Goal: Share content

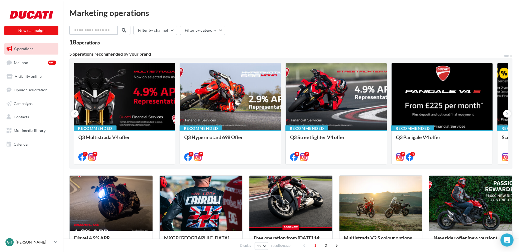
click at [106, 32] on input "text" at bounding box center [93, 30] width 48 height 9
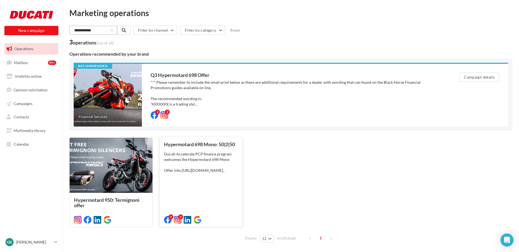
type input "**********"
click at [209, 173] on div "Ducati Accelerate PCP finance program welcomes the Hypermotard 698 Mono Offer i…" at bounding box center [201, 163] width 74 height 22
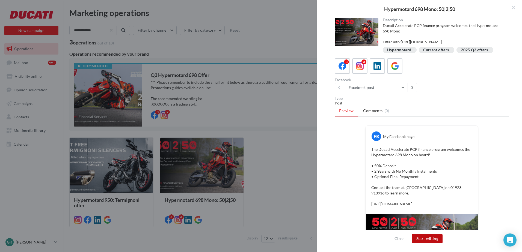
click at [440, 238] on button "Start editing" at bounding box center [427, 238] width 31 height 9
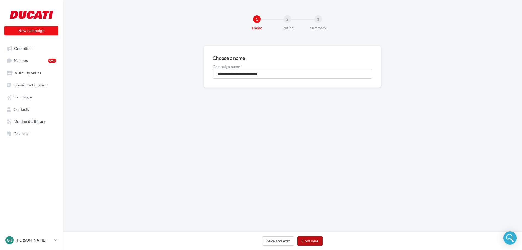
click at [307, 243] on button "Continue" at bounding box center [309, 240] width 25 height 9
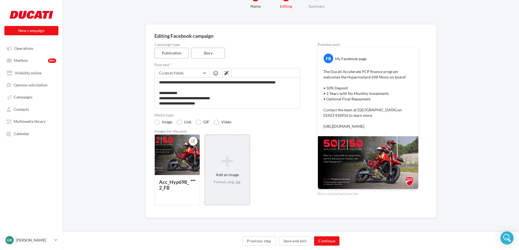
scroll to position [22, 0]
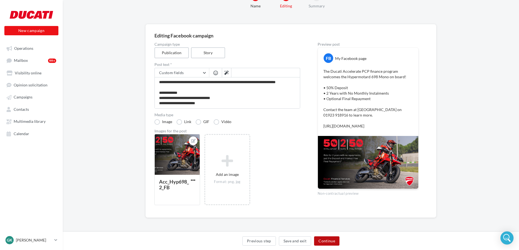
click at [324, 238] on button "Continue" at bounding box center [326, 240] width 25 height 9
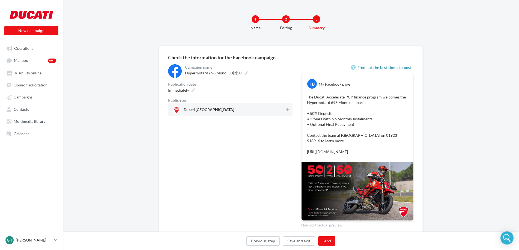
click at [288, 113] on div at bounding box center [287, 110] width 5 height 8
click at [324, 241] on button "Send" at bounding box center [326, 240] width 17 height 9
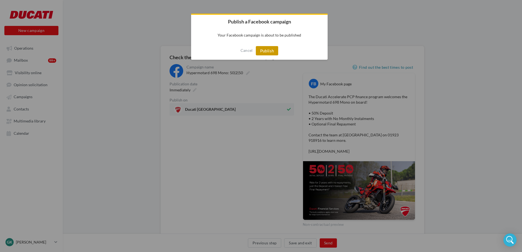
click at [270, 49] on button "Publish" at bounding box center [267, 50] width 23 height 9
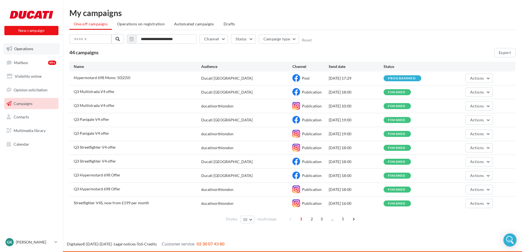
click at [25, 49] on span "Operations" at bounding box center [23, 48] width 19 height 5
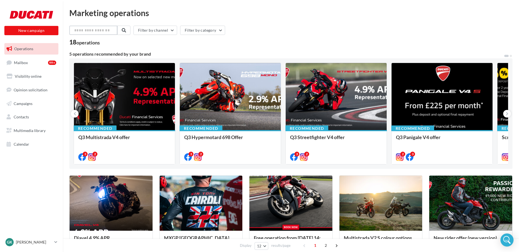
click at [93, 27] on input "text" at bounding box center [93, 30] width 48 height 9
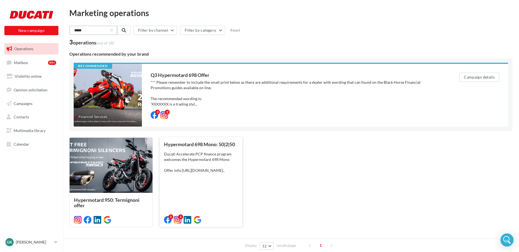
type input "*****"
click at [211, 173] on div "Ducati Accelerate PCP finance program welcomes the Hypermotard 698 Mono Offer i…" at bounding box center [201, 163] width 74 height 22
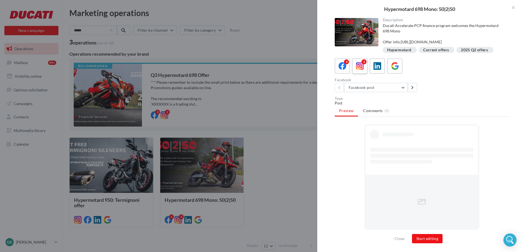
click at [361, 70] on icon at bounding box center [360, 66] width 8 height 8
click at [429, 236] on button "Start editing" at bounding box center [427, 238] width 31 height 9
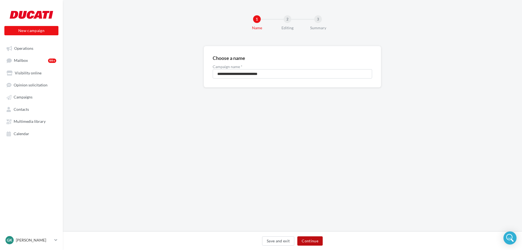
click at [307, 245] on button "Continue" at bounding box center [309, 240] width 25 height 9
